Goal: Task Accomplishment & Management: Manage account settings

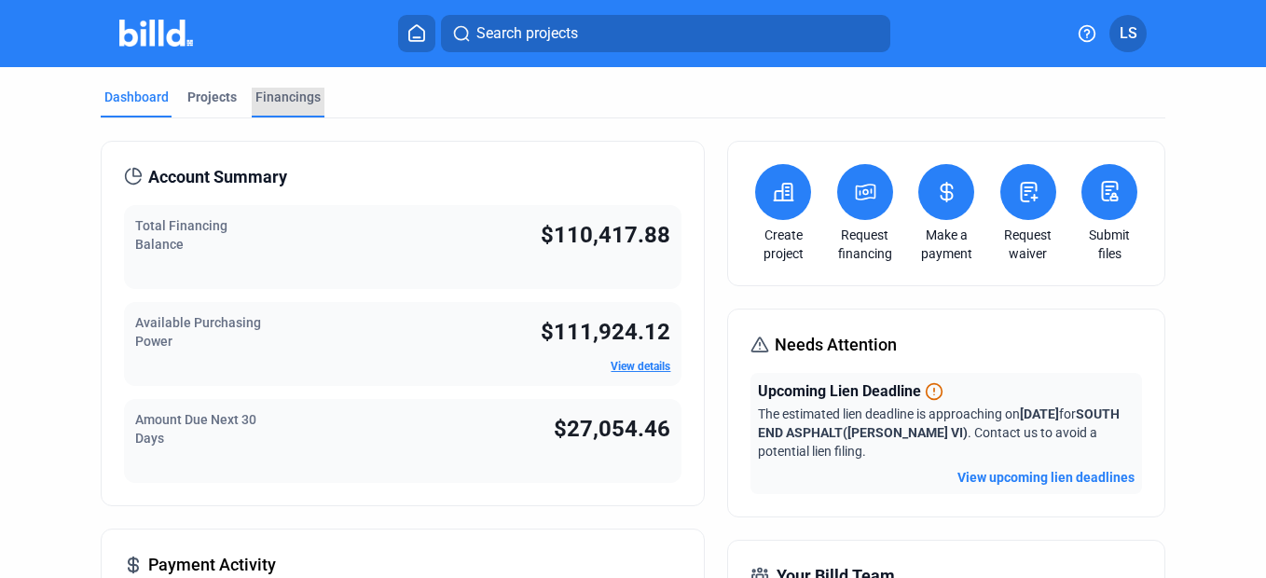
click at [287, 96] on div "Financings" at bounding box center [288, 97] width 65 height 19
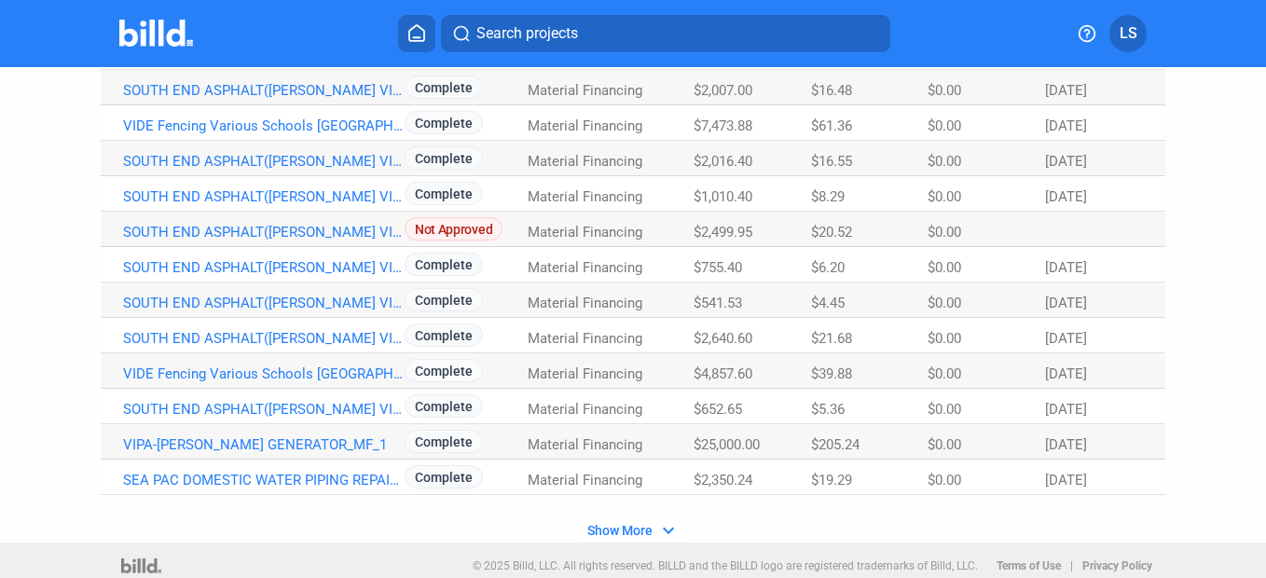
scroll to position [1246, 0]
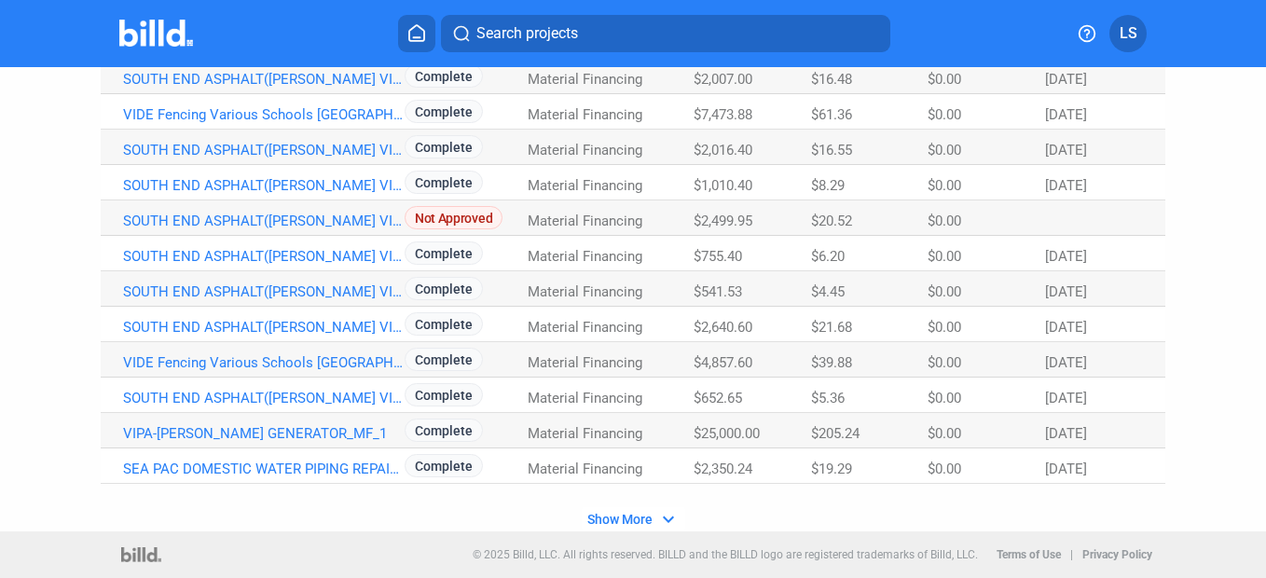
drag, startPoint x: 629, startPoint y: 518, endPoint x: 975, endPoint y: 199, distance: 471.2
click at [629, 519] on span "Show More" at bounding box center [619, 519] width 65 height 15
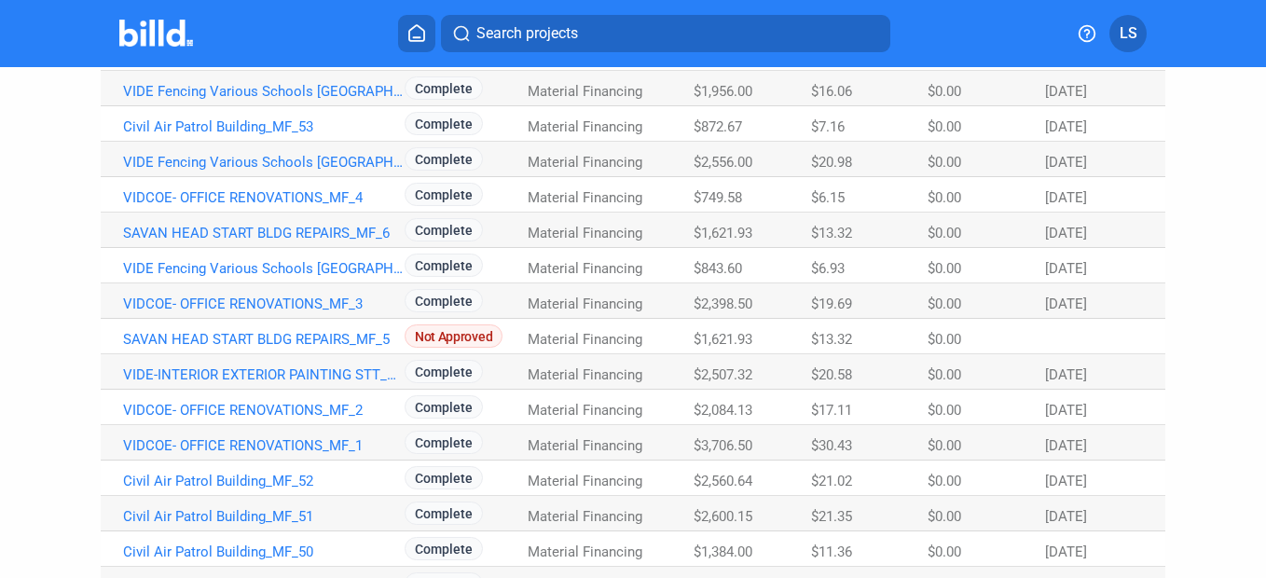
scroll to position [1899, 0]
